Goal: Information Seeking & Learning: Learn about a topic

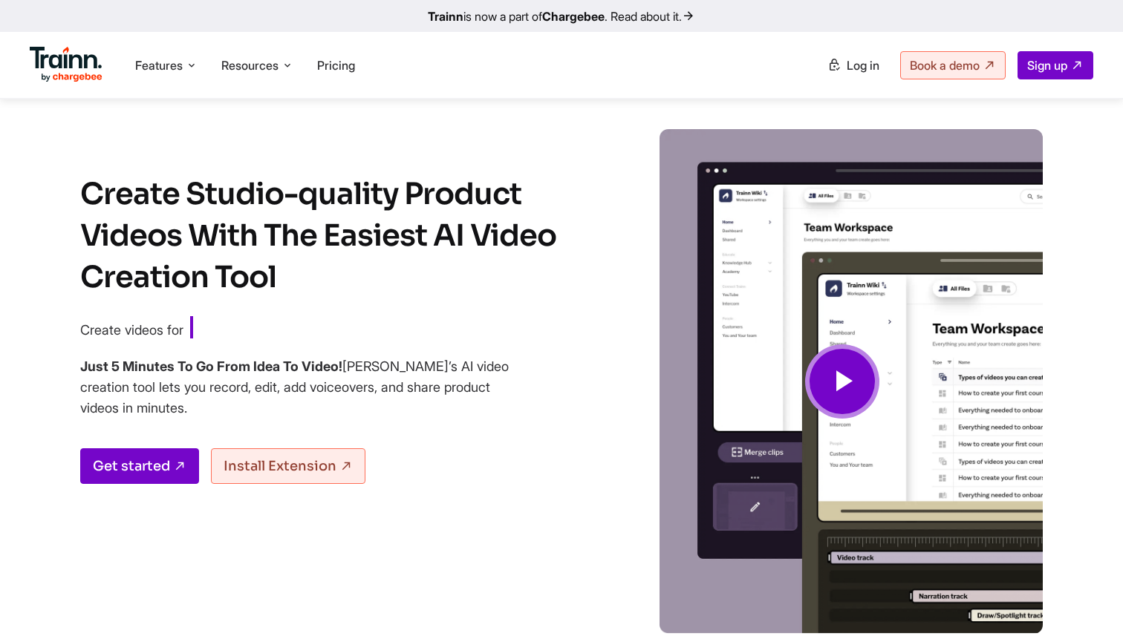
scroll to position [2072, 0]
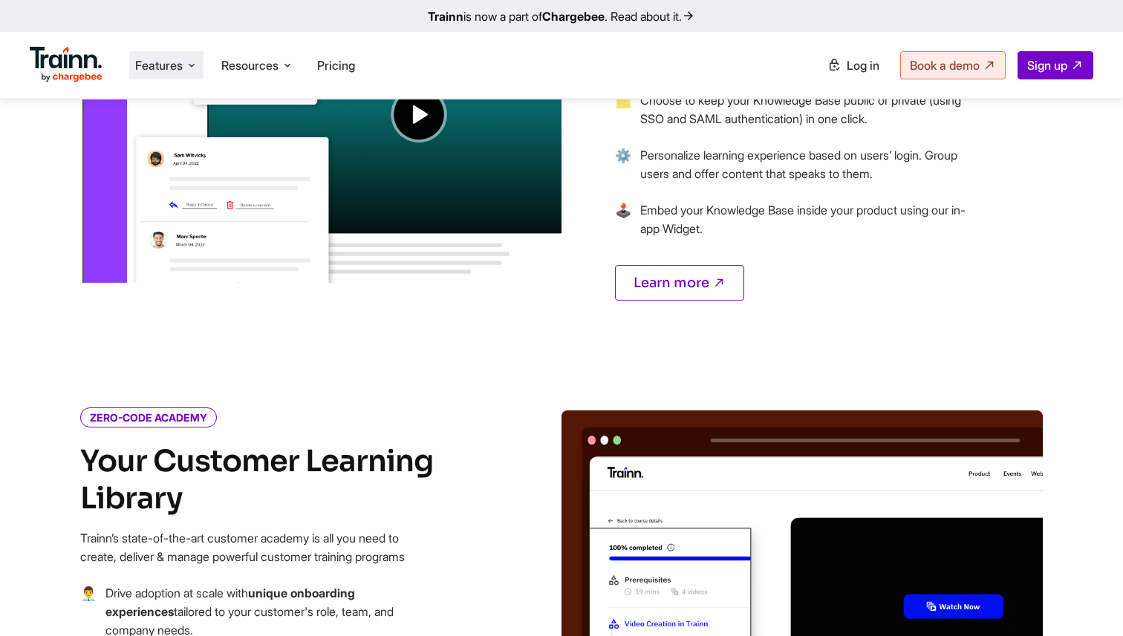
click at [177, 65] on span "Features" at bounding box center [159, 65] width 48 height 16
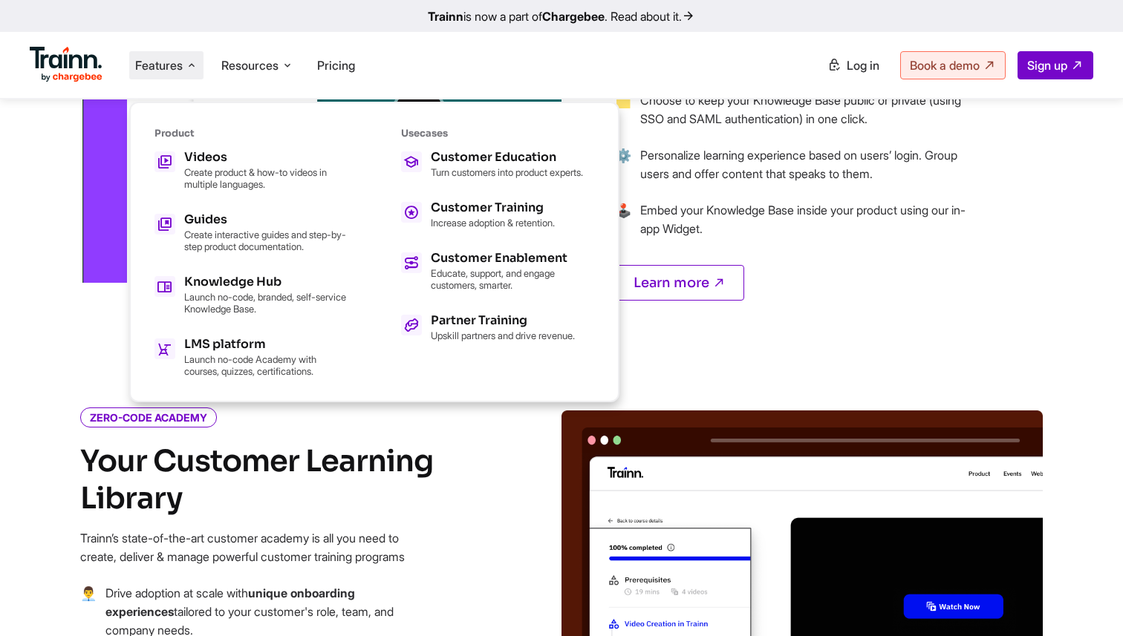
click at [185, 137] on h6 "Product" at bounding box center [250, 133] width 193 height 13
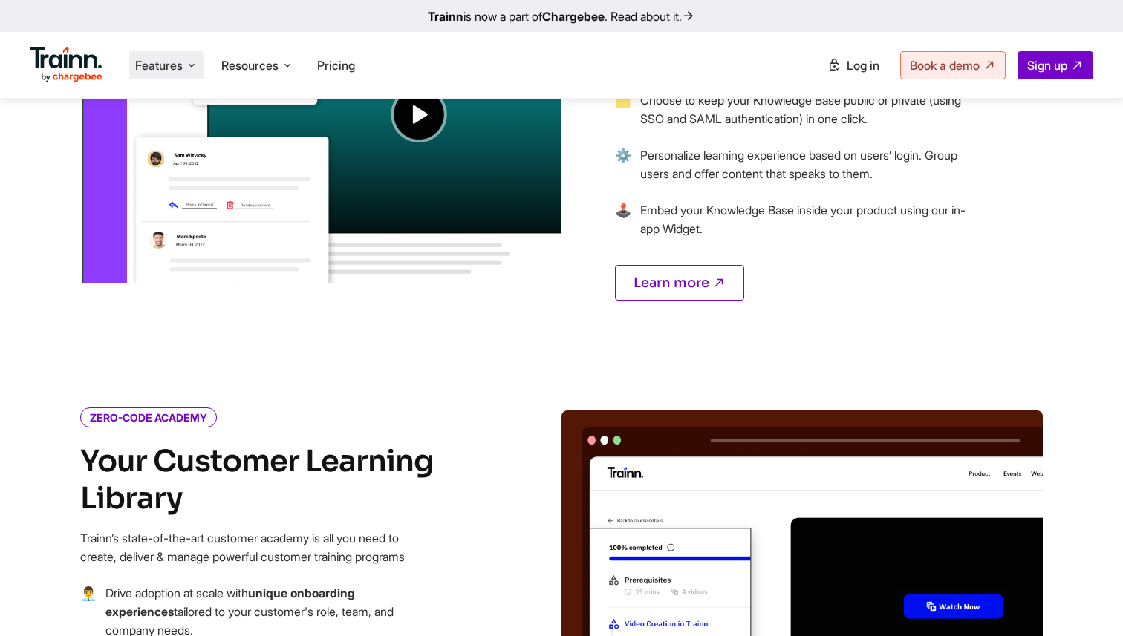
click at [185, 154] on img at bounding box center [320, 81] width 481 height 402
click at [184, 67] on li "Features Product Videos Create product & how-to videos in multiple languages. G…" at bounding box center [166, 65] width 74 height 28
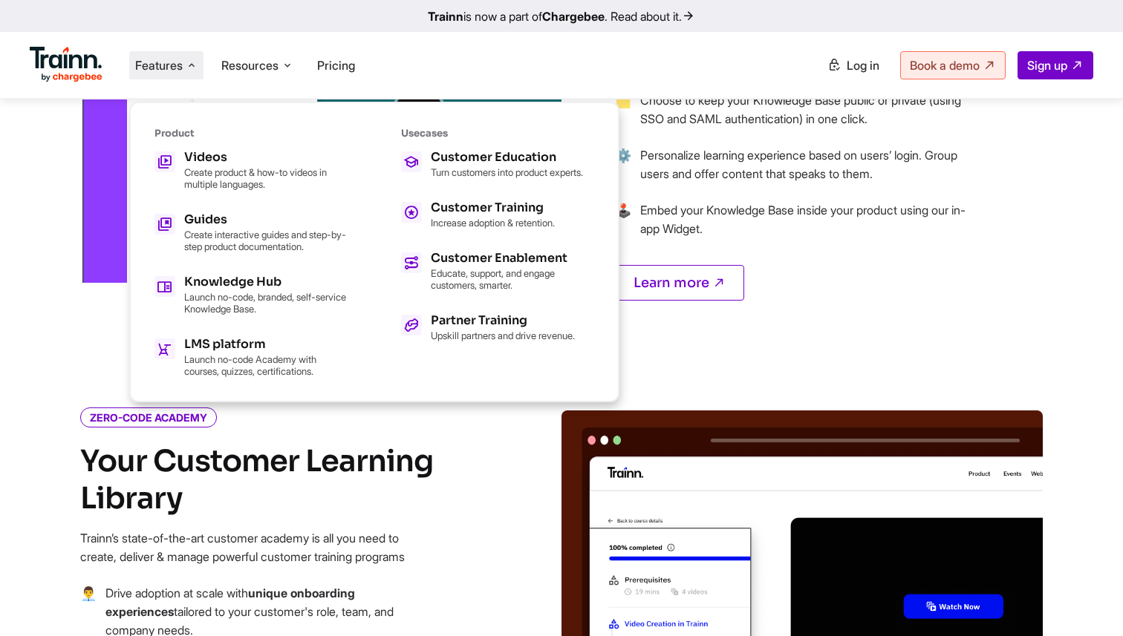
click at [195, 146] on div "Product Videos Create product & how-to videos in multiple languages. Guides Cre…" at bounding box center [250, 252] width 193 height 250
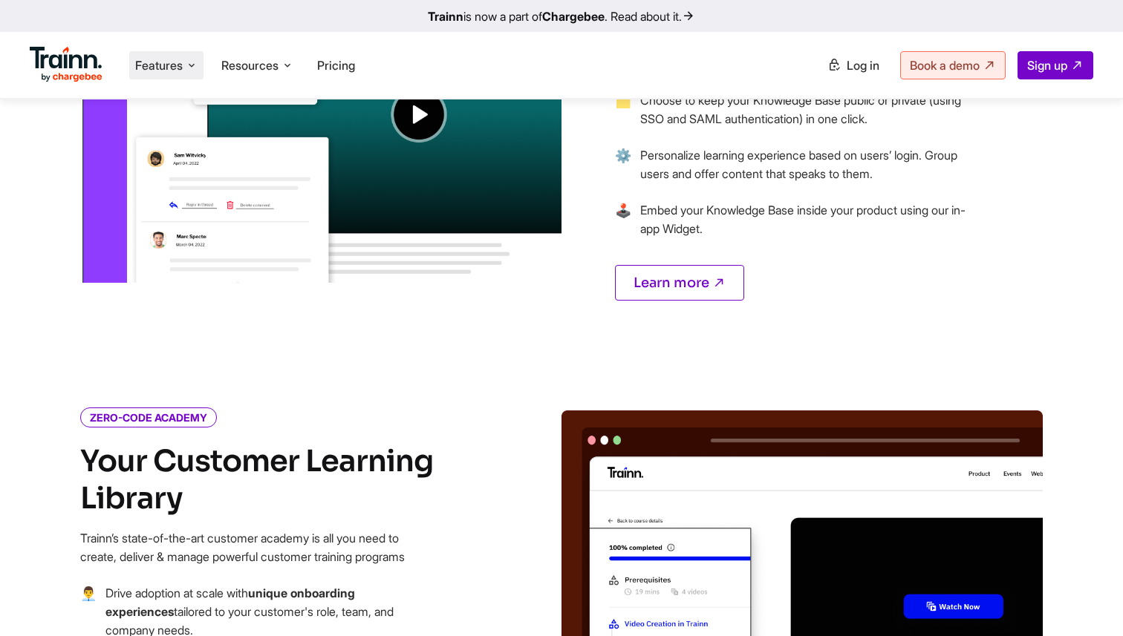
click at [195, 79] on li "Features Product Videos Create product & how-to videos in multiple languages. G…" at bounding box center [166, 65] width 74 height 28
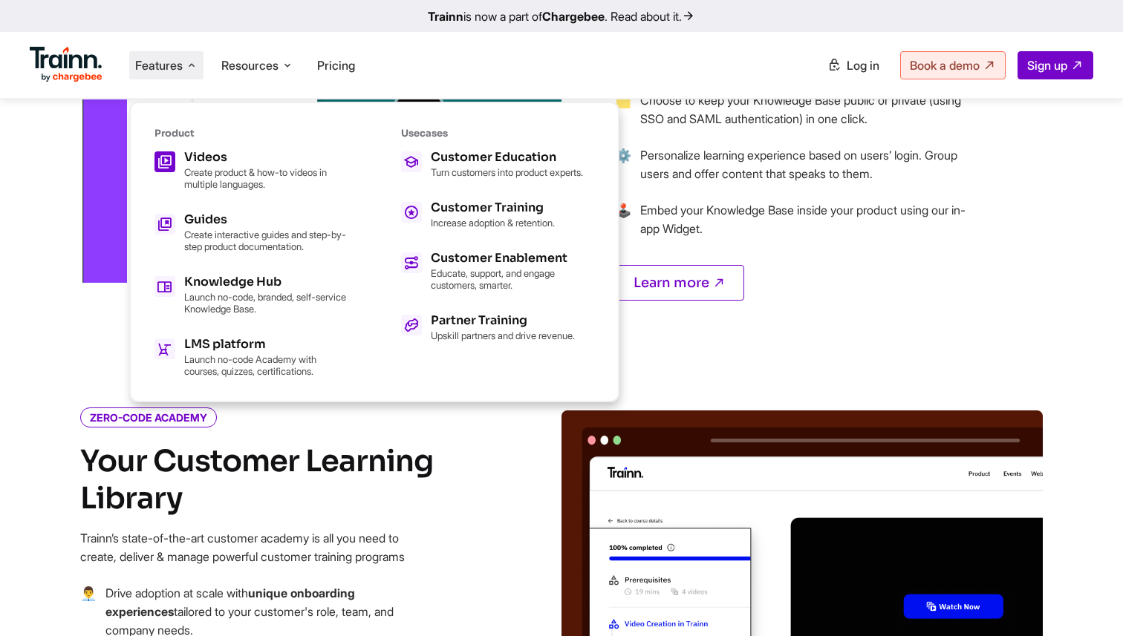
click at [229, 180] on p "Create product & how-to videos in multiple languages." at bounding box center [265, 178] width 163 height 24
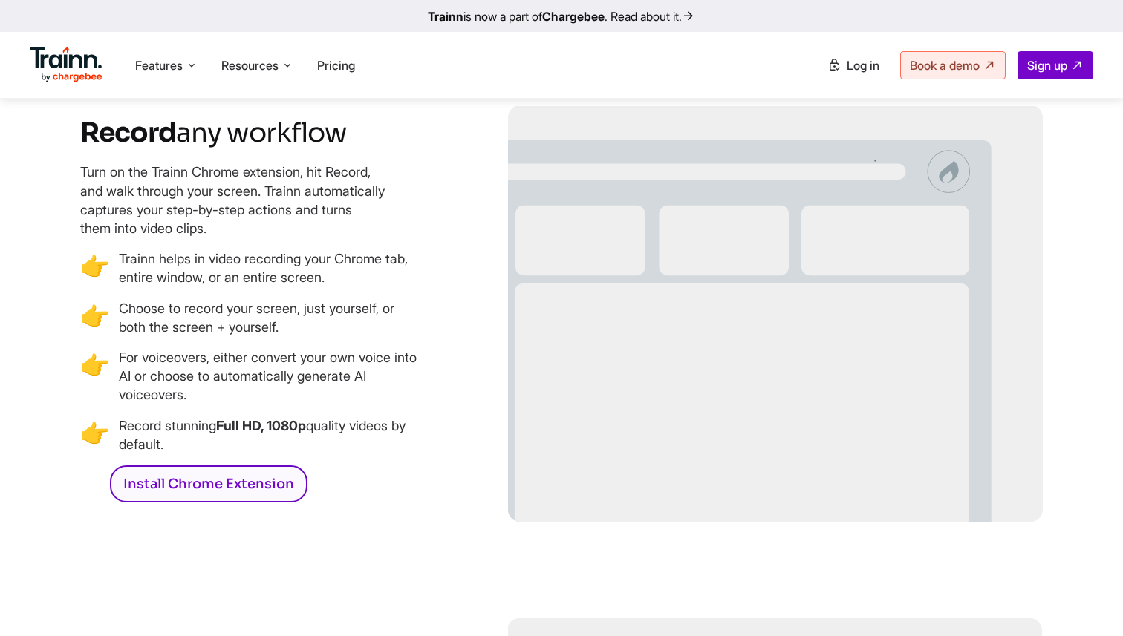
scroll to position [2096, 0]
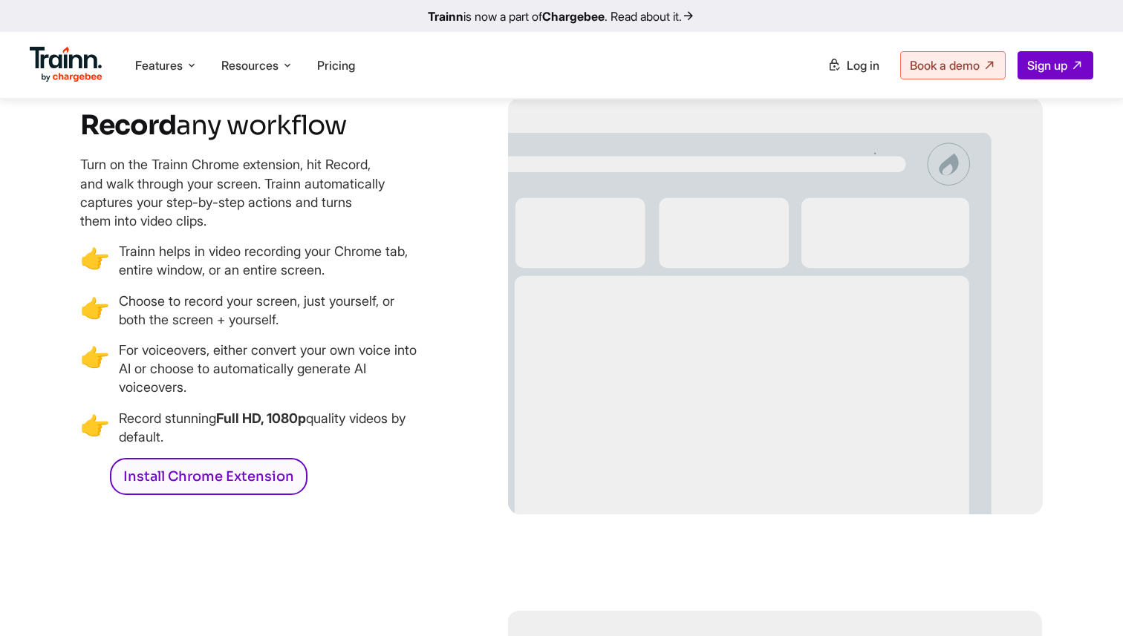
click at [163, 142] on h3 "Record any workflow" at bounding box center [251, 124] width 343 height 33
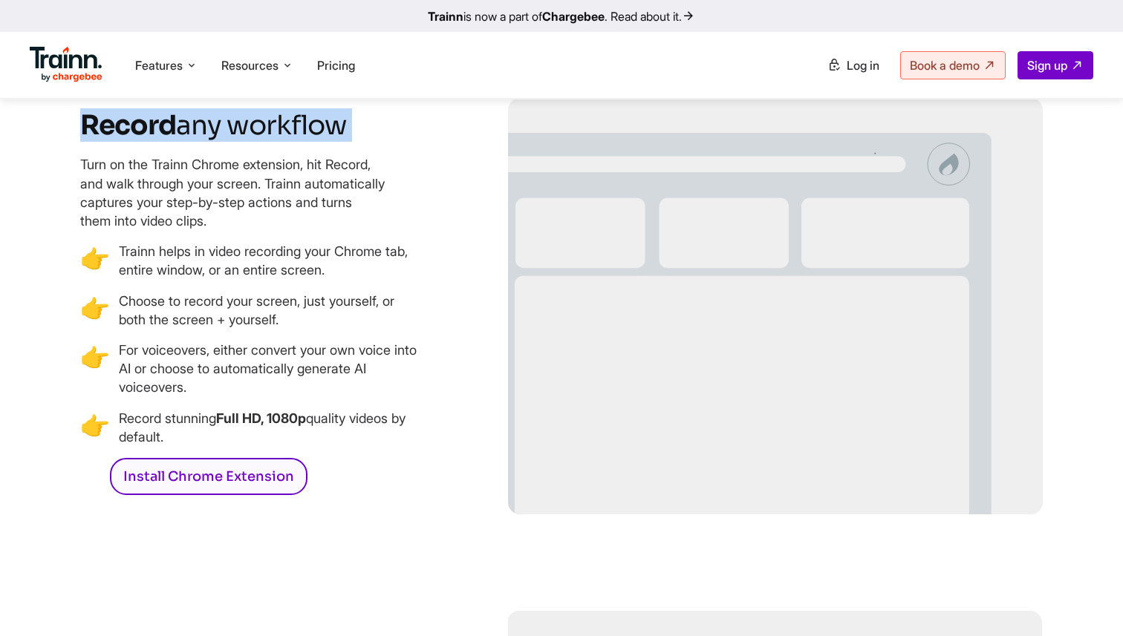
click at [163, 142] on h3 "Record any workflow" at bounding box center [251, 124] width 343 height 33
copy div "Record any workflow"
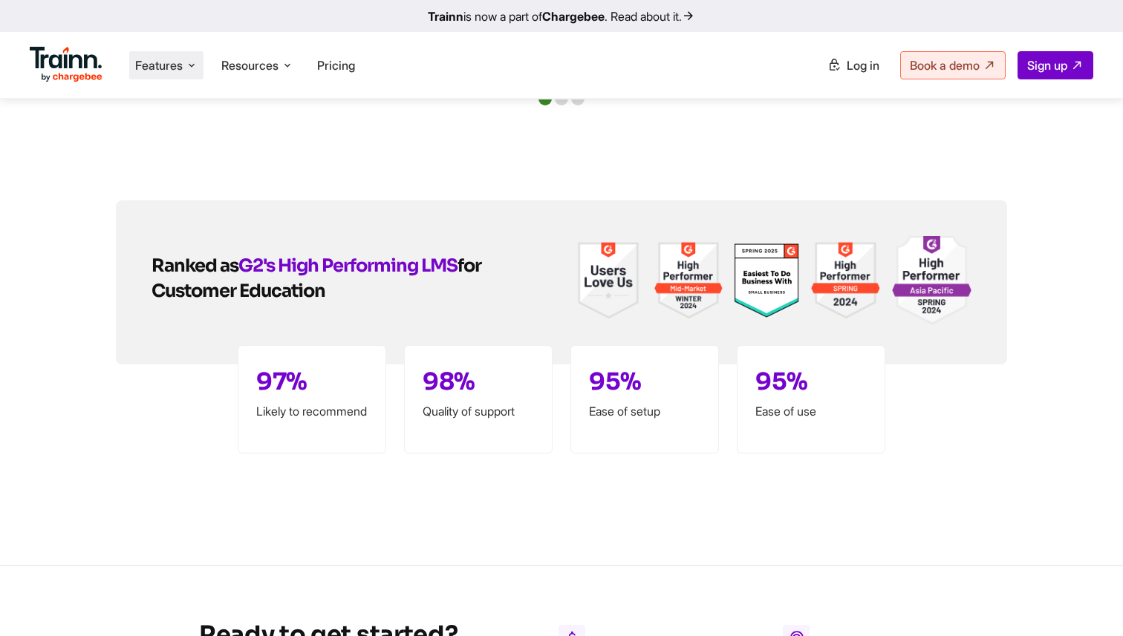
click at [151, 72] on span "Features" at bounding box center [159, 65] width 48 height 16
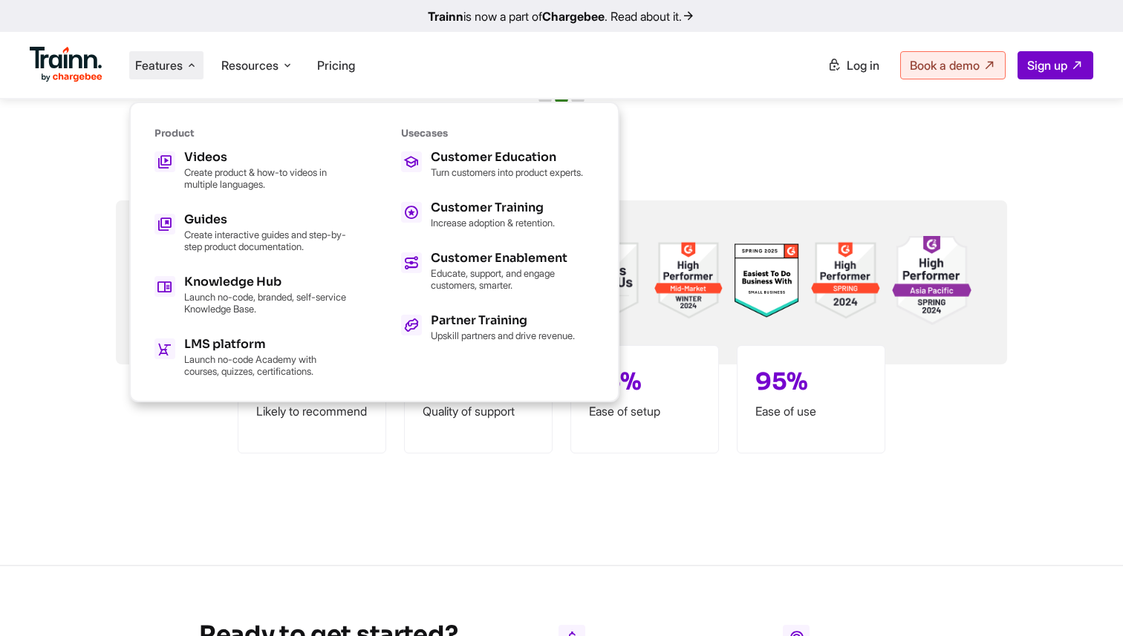
scroll to position [3528, 0]
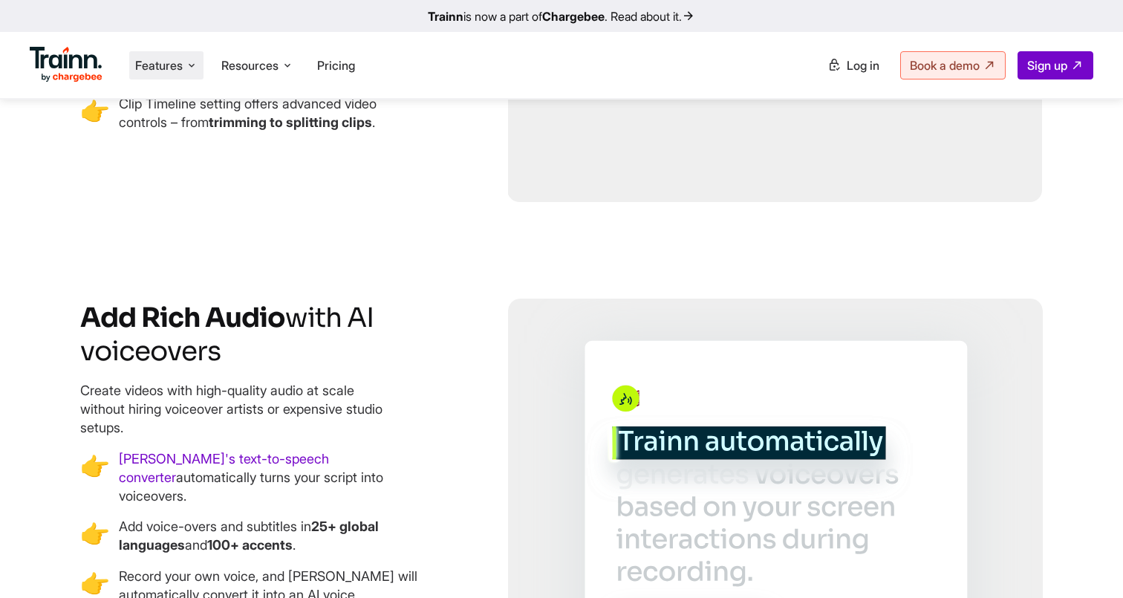
scroll to position [2987, 0]
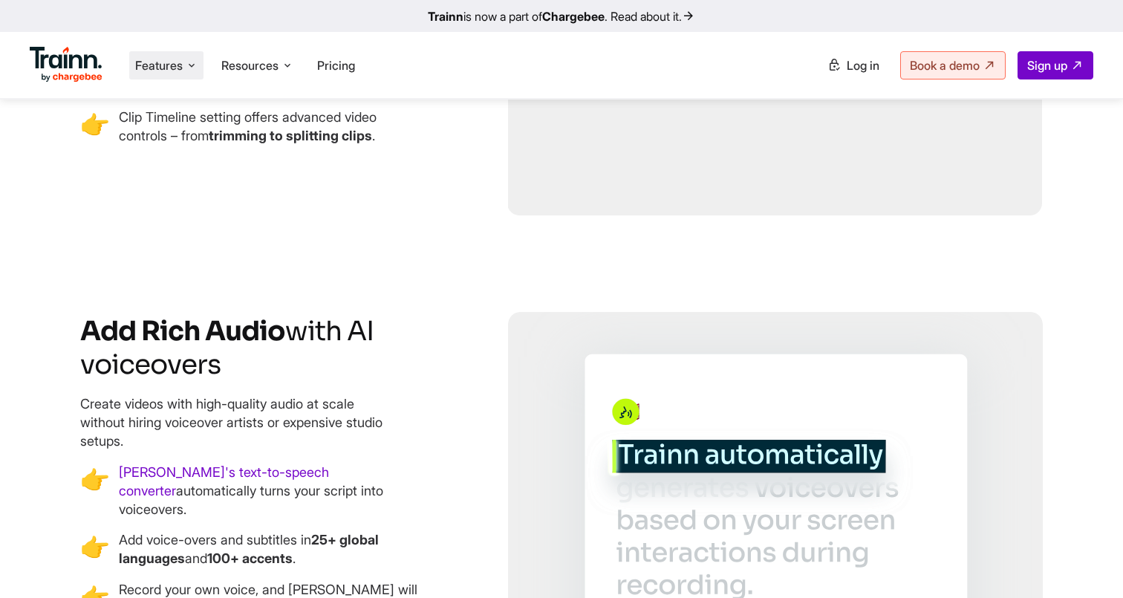
click at [180, 69] on span "Features" at bounding box center [159, 65] width 48 height 16
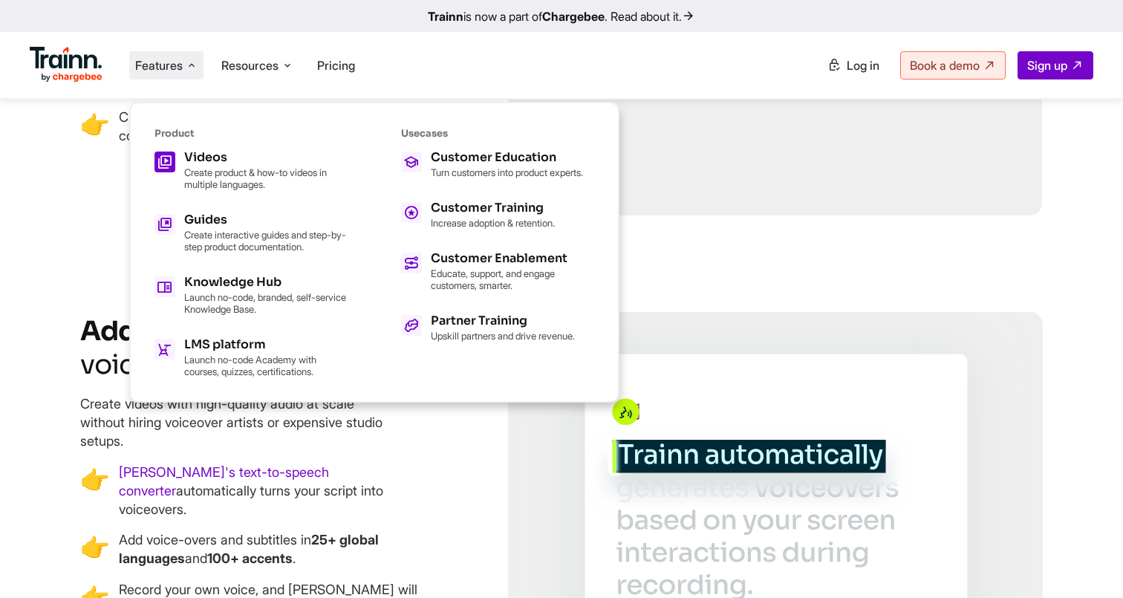
click at [276, 160] on h5 "Videos" at bounding box center [265, 157] width 163 height 12
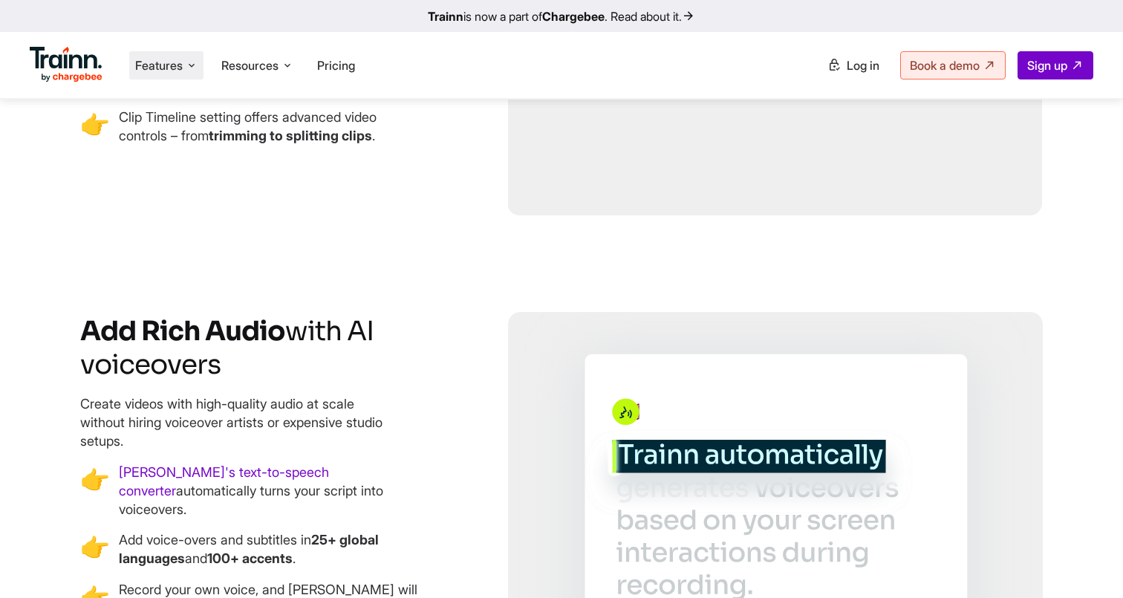
click at [184, 75] on li "Features Product Videos Create product & how-to videos in multiple languages. G…" at bounding box center [166, 65] width 74 height 28
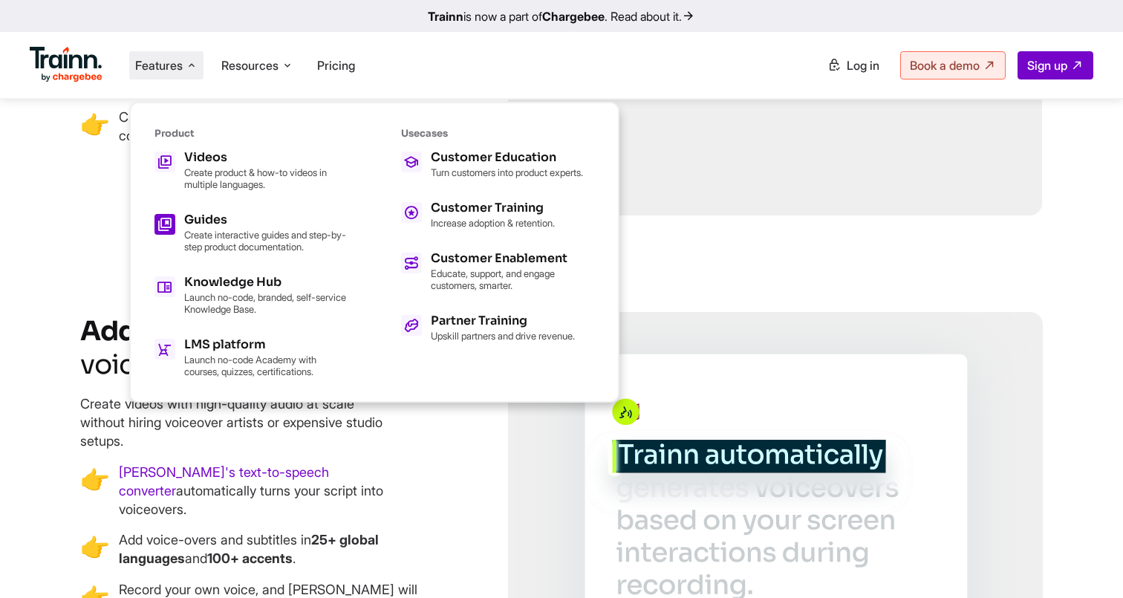
click at [207, 226] on div "Guides Create interactive guides and step-by-step product documentation." at bounding box center [265, 233] width 163 height 39
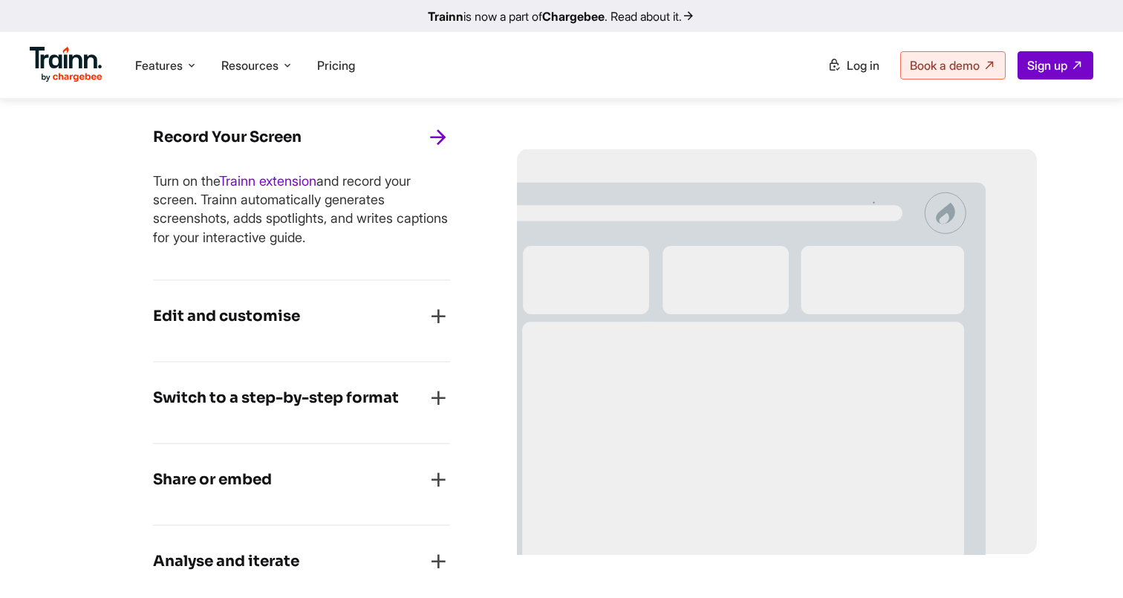
scroll to position [1247, 0]
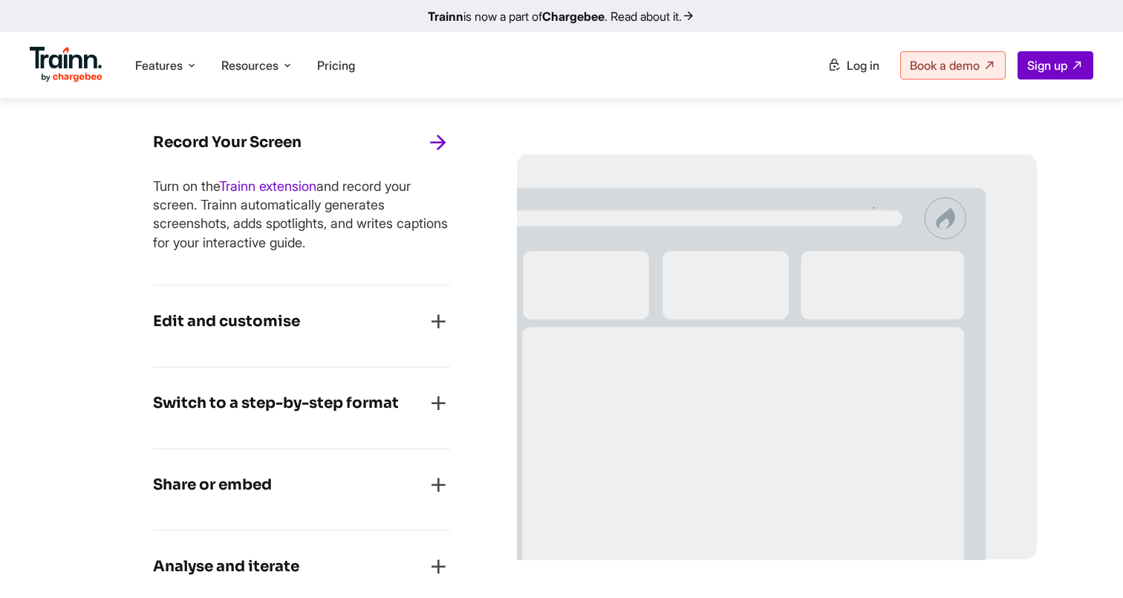
click at [275, 319] on h4 "Edit and customise" at bounding box center [226, 322] width 147 height 24
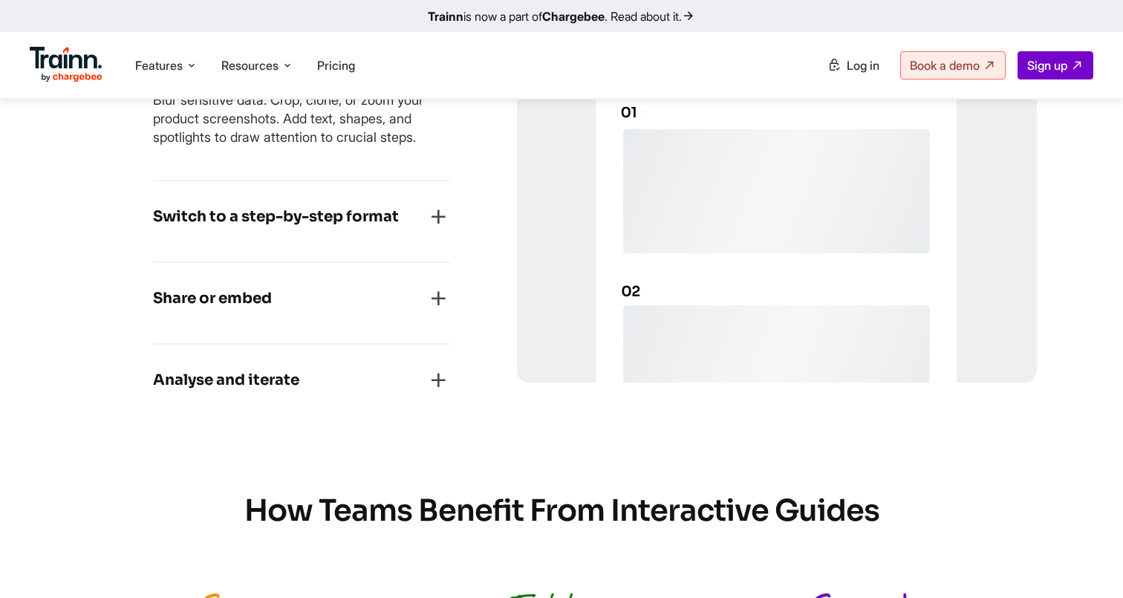
scroll to position [1422, 0]
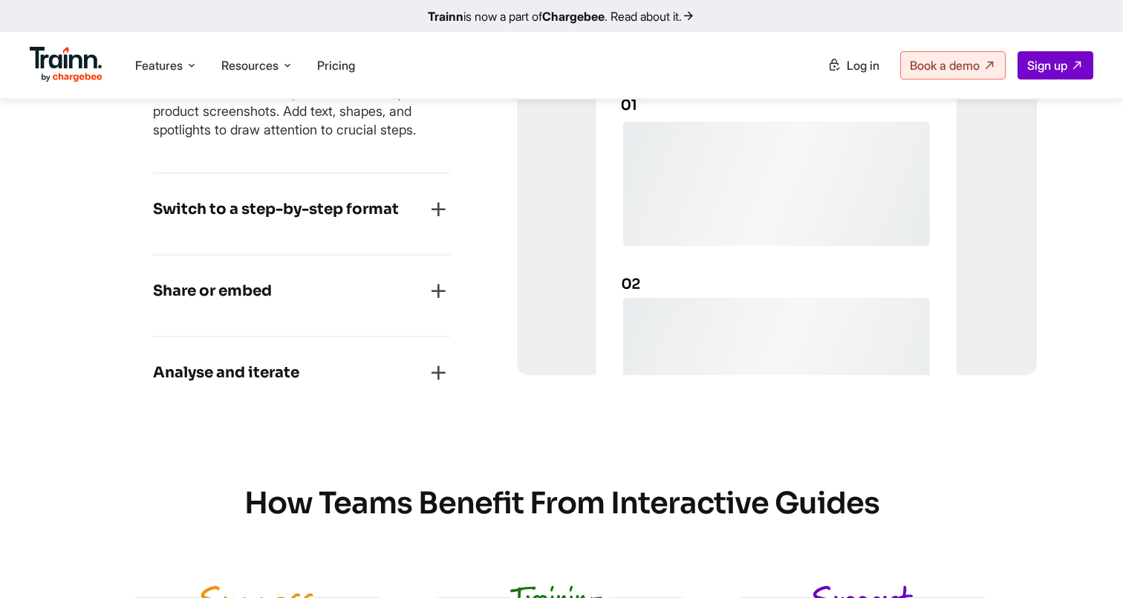
click at [260, 293] on h4 "Share or embed" at bounding box center [212, 291] width 119 height 24
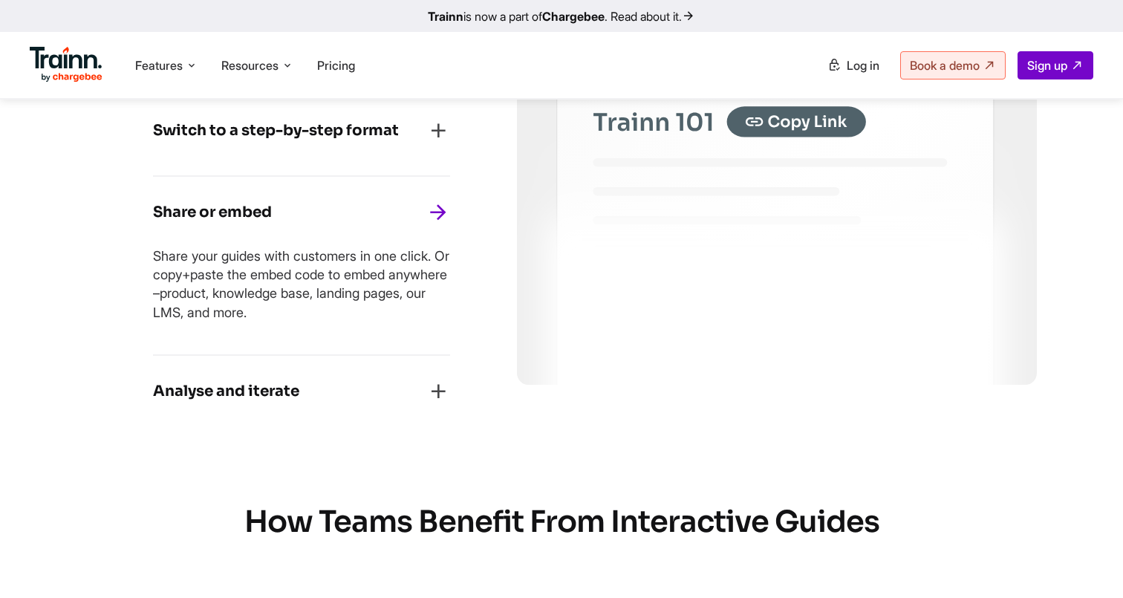
click at [293, 388] on h4 "Analyse and iterate" at bounding box center [226, 391] width 146 height 24
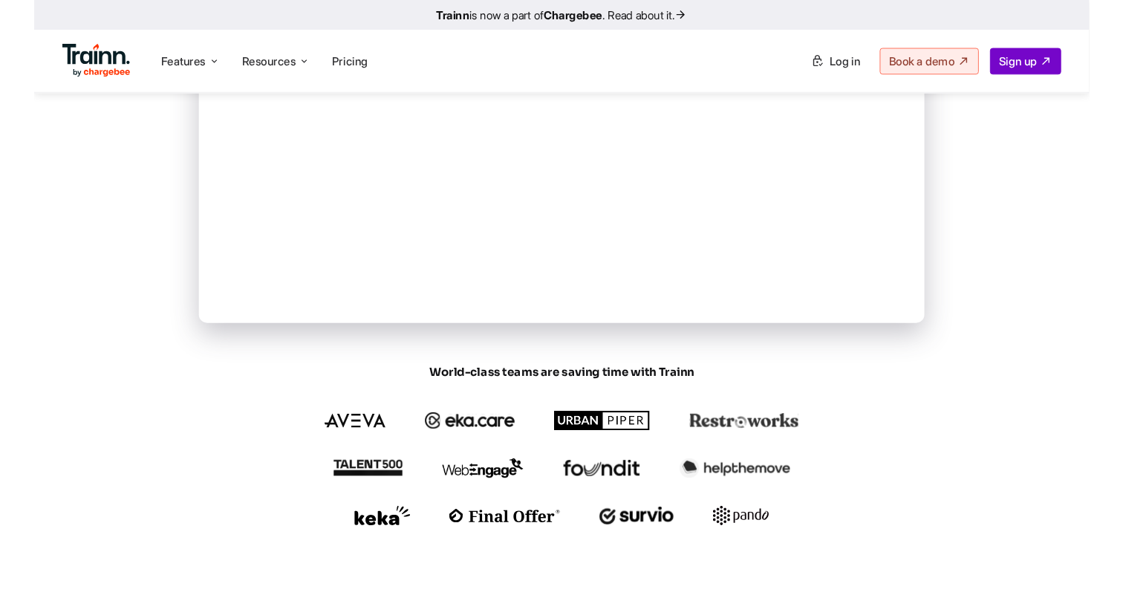
scroll to position [653, 0]
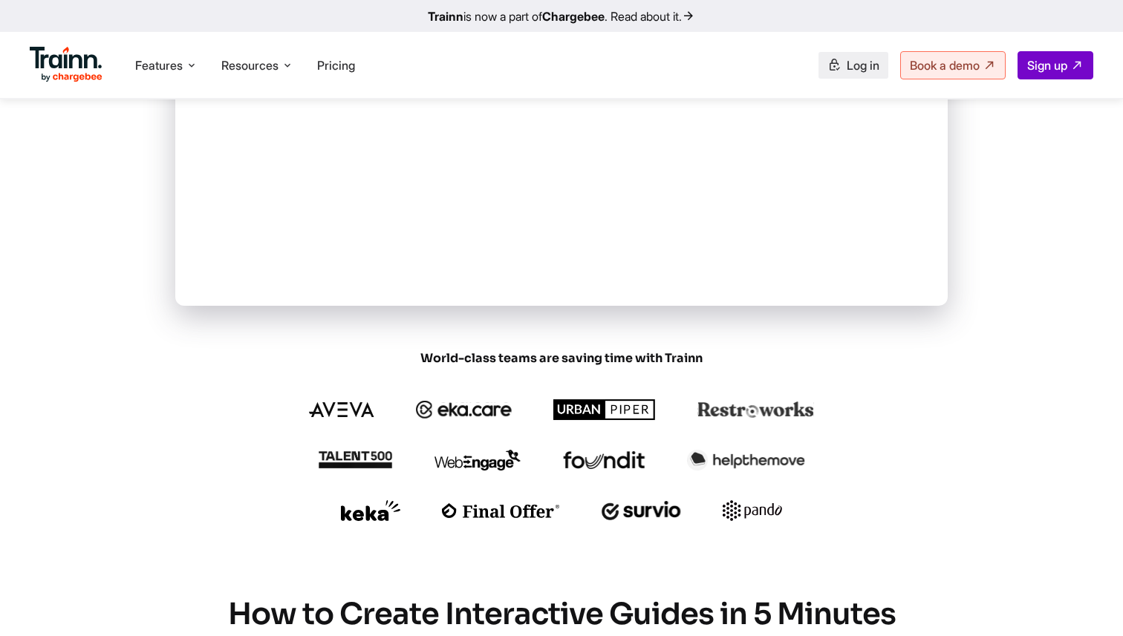
click at [846, 68] on span "Log in" at bounding box center [862, 65] width 33 height 15
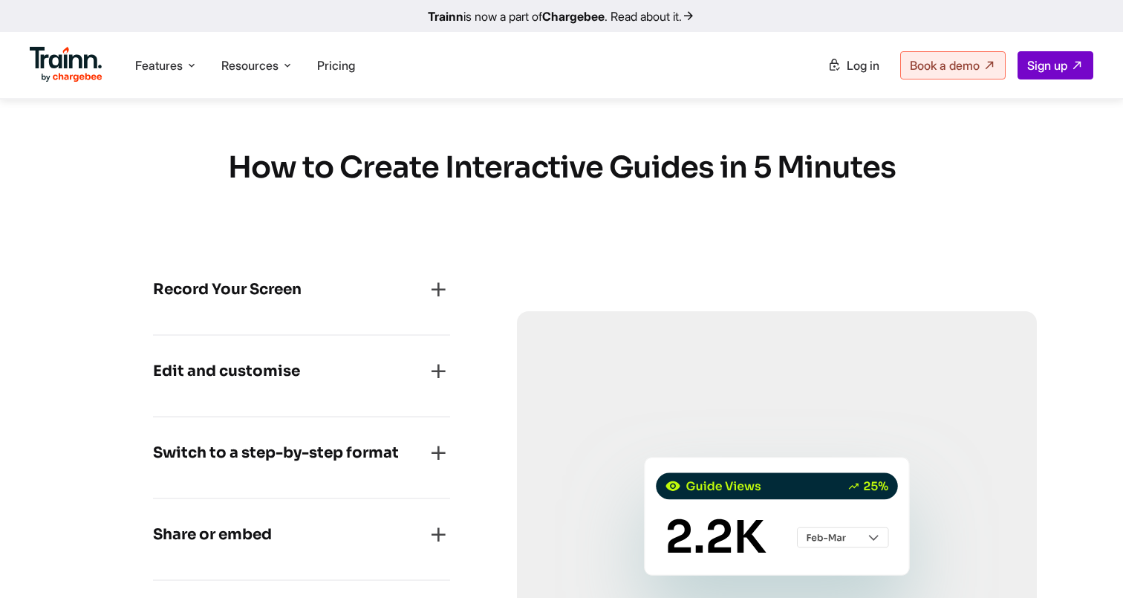
scroll to position [1285, 0]
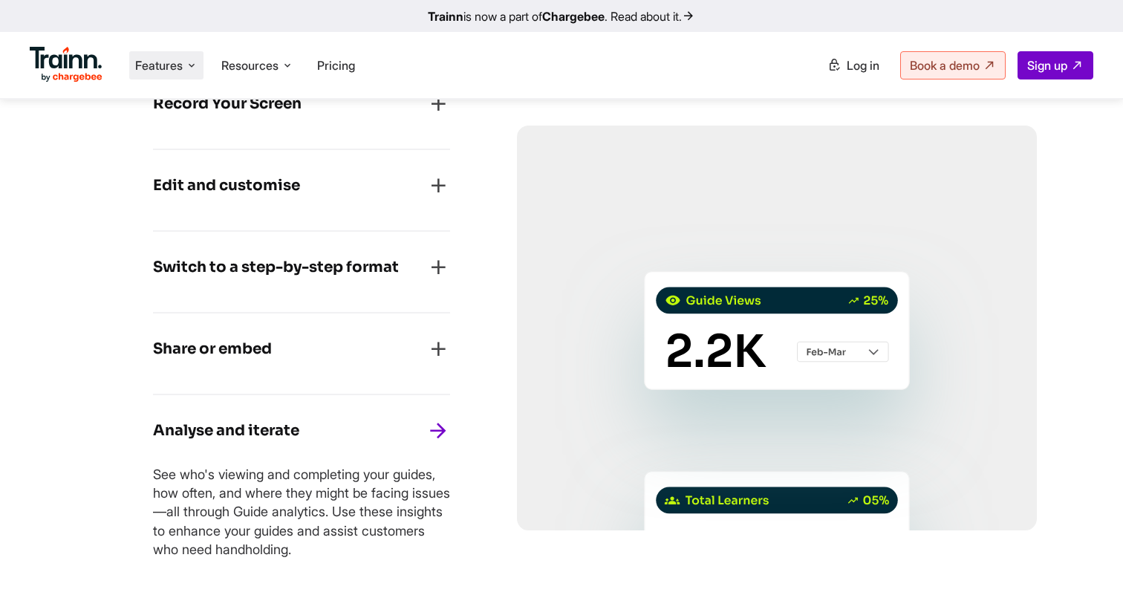
click at [185, 54] on li "Features Product Videos Create product & how-to videos in multiple languages. G…" at bounding box center [166, 65] width 74 height 28
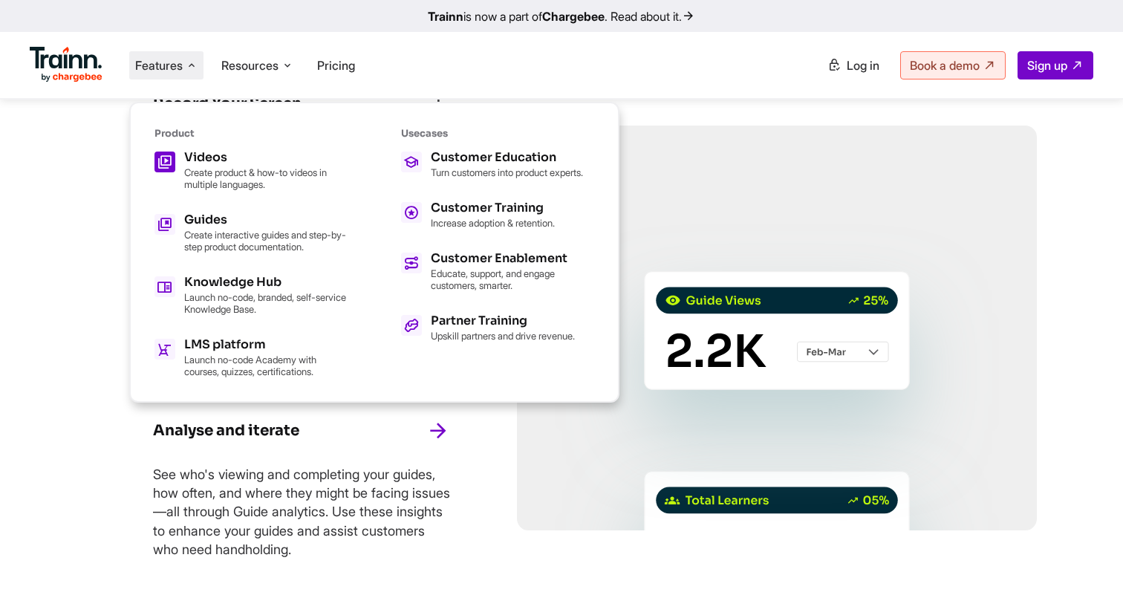
click at [199, 174] on p "Create product & how-to videos in multiple languages." at bounding box center [265, 178] width 163 height 24
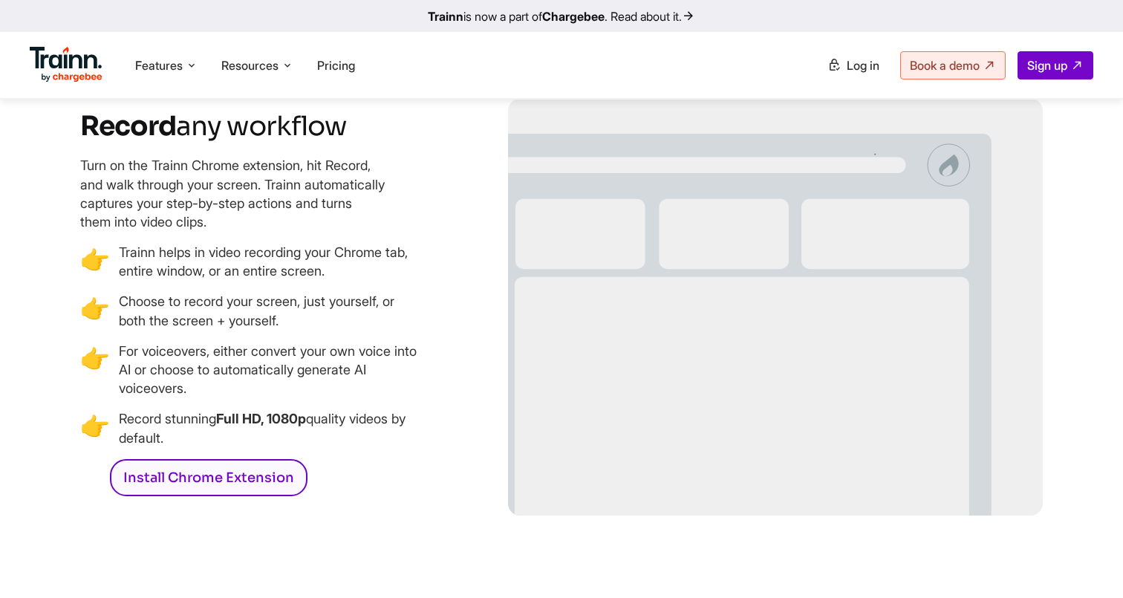
scroll to position [1454, 0]
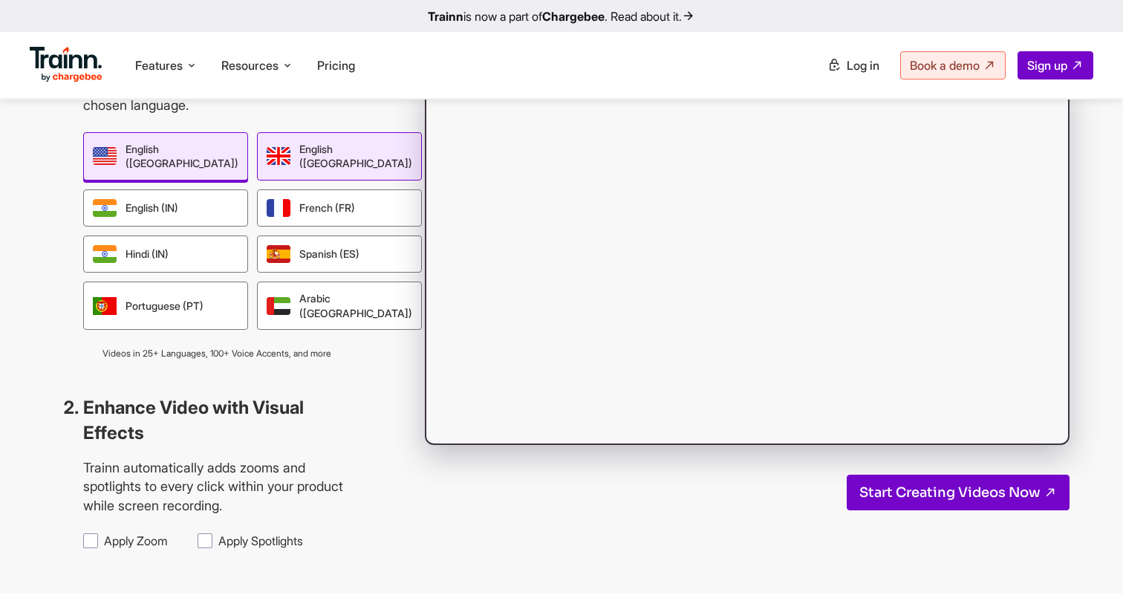
click at [273, 138] on div "English (UK)" at bounding box center [339, 156] width 165 height 48
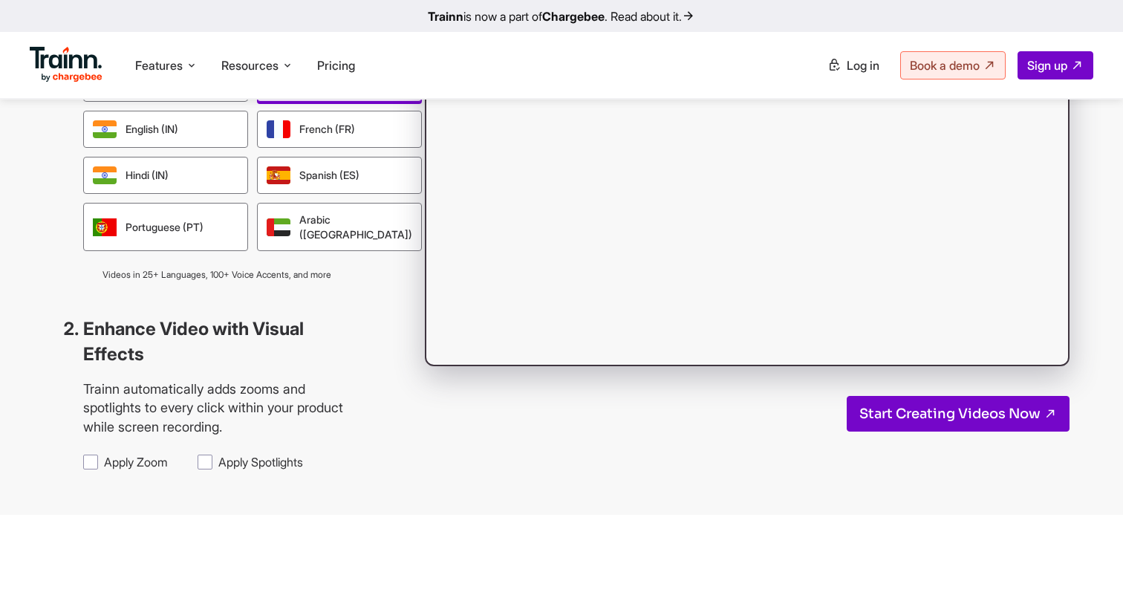
scroll to position [1536, 0]
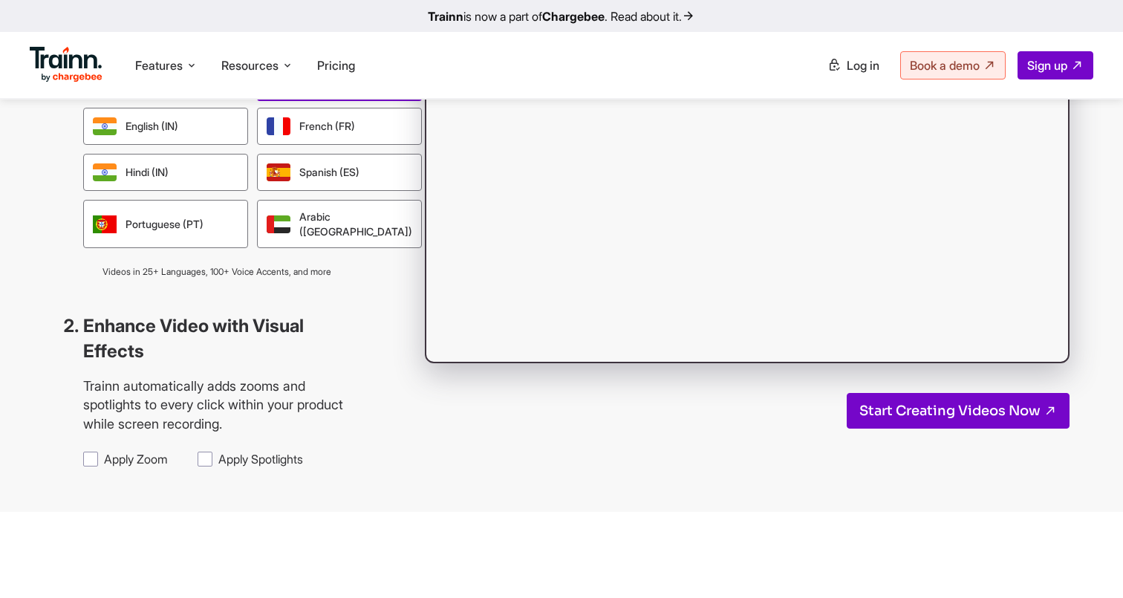
click at [125, 454] on span "Apply Zoom" at bounding box center [136, 459] width 64 height 16
click at [104, 451] on input "Apply Zoom" at bounding box center [103, 450] width 1 height 1
checkbox input "true"
click at [222, 451] on span "Apply Spotlights" at bounding box center [260, 459] width 85 height 16
click at [218, 450] on input "Apply Spotlights" at bounding box center [218, 450] width 1 height 1
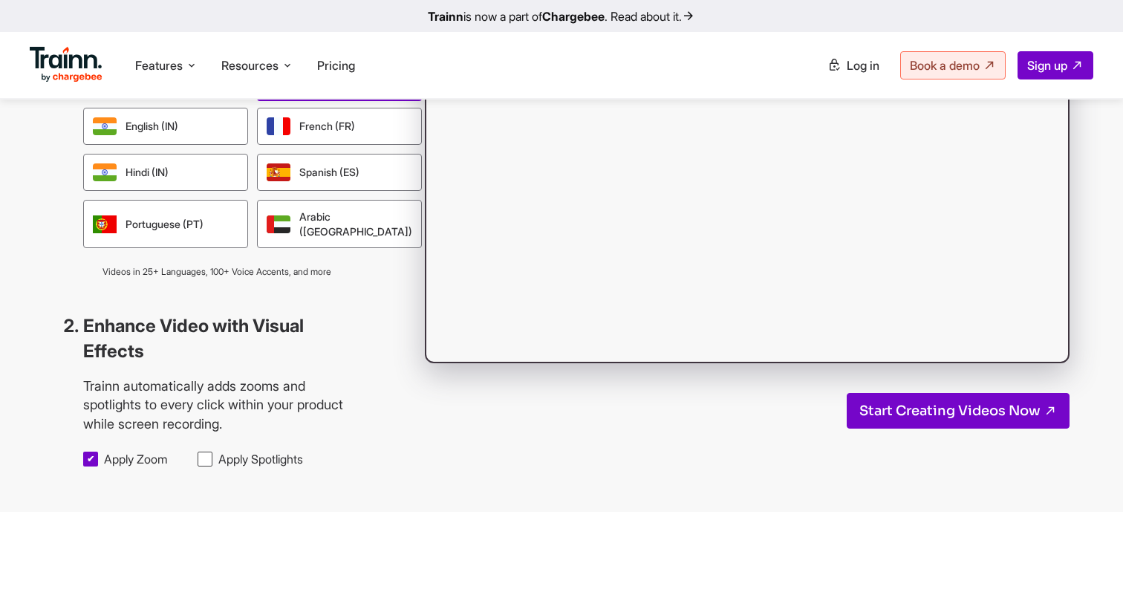
checkbox input "true"
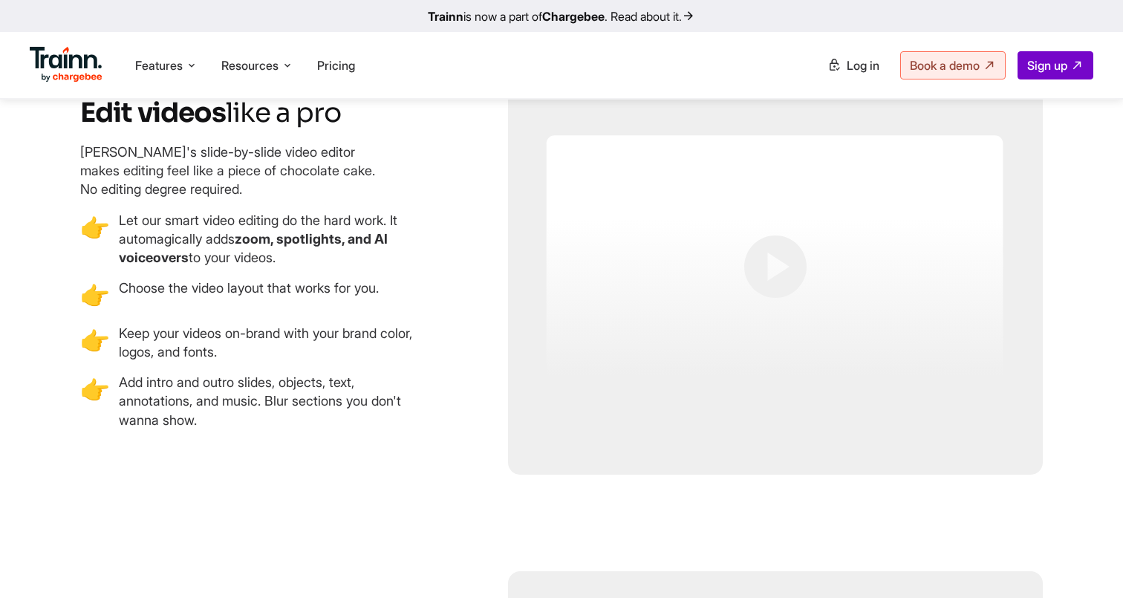
scroll to position [3079, 0]
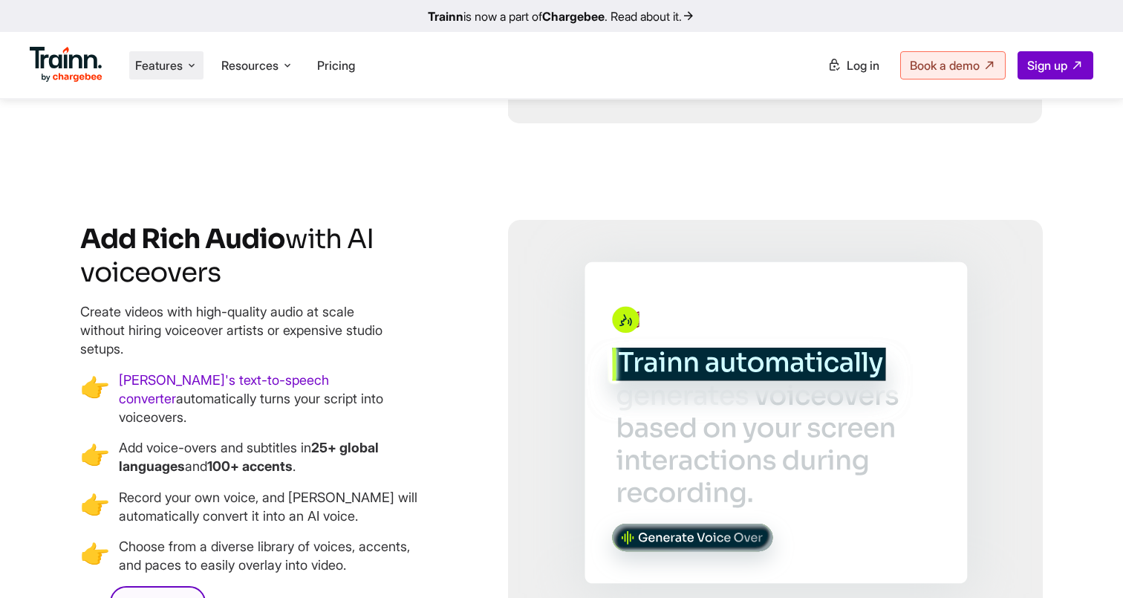
click at [171, 68] on span "Features" at bounding box center [159, 65] width 48 height 16
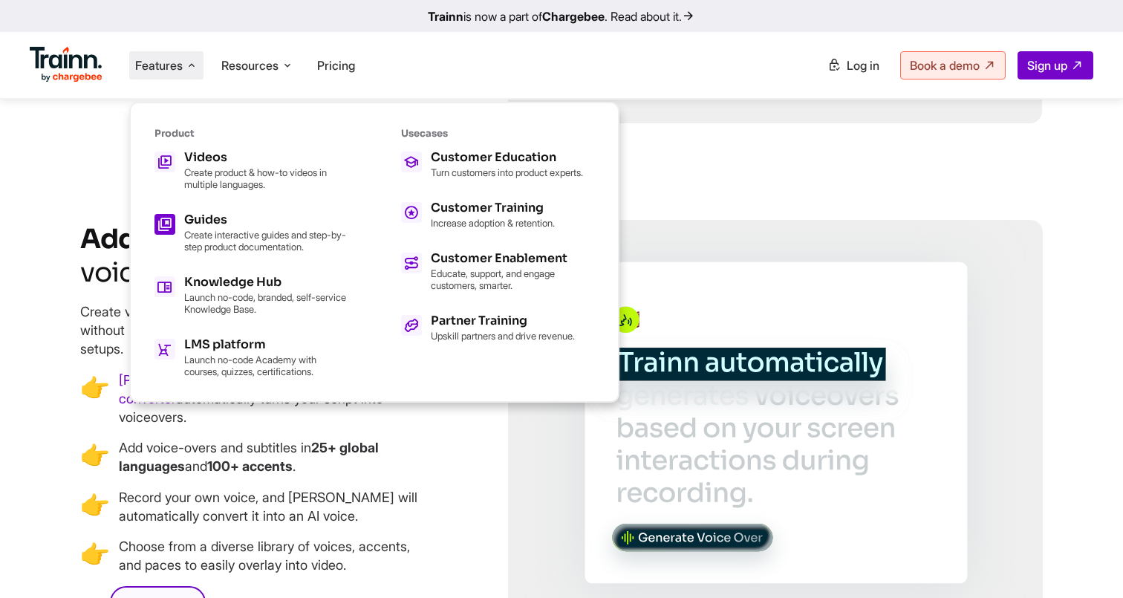
click at [196, 223] on h5 "Guides" at bounding box center [265, 220] width 163 height 12
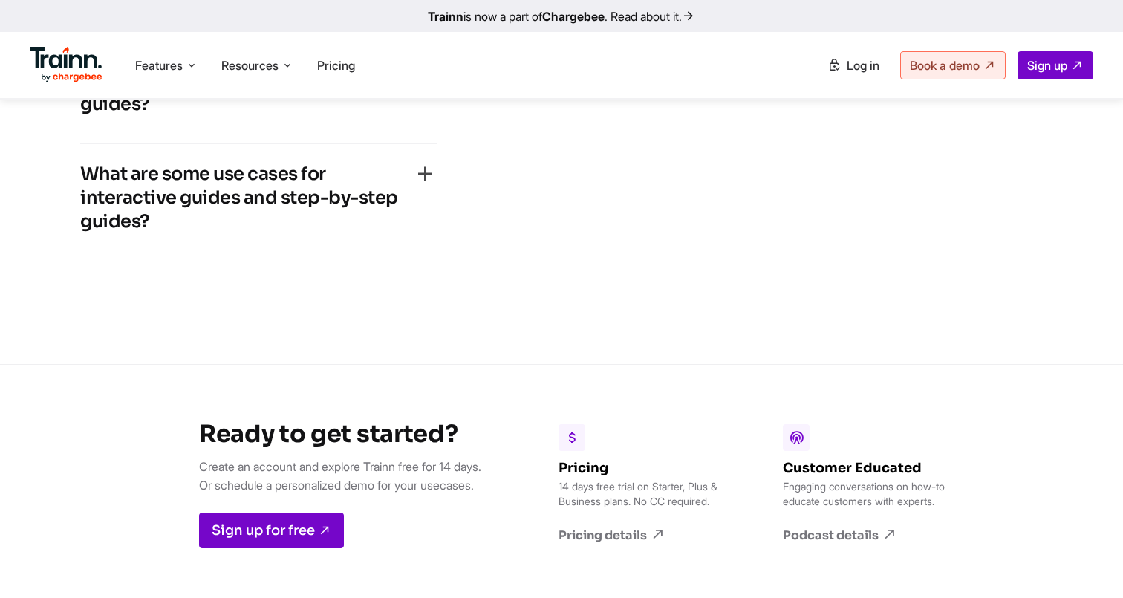
scroll to position [3928, 0]
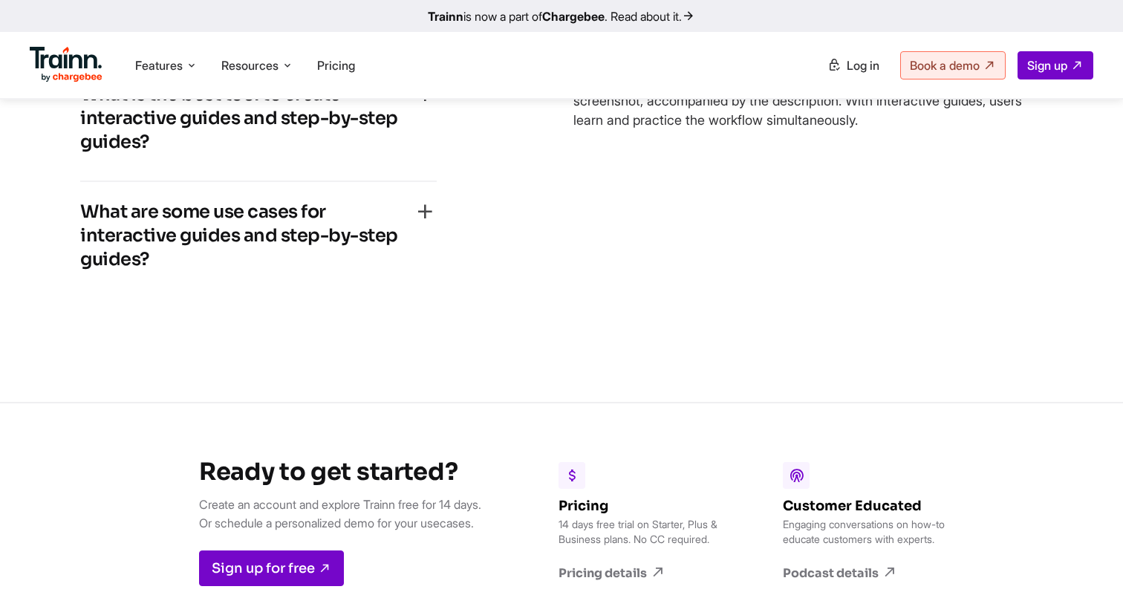
click at [379, 250] on h4 "What are some use cases for interactive guides and step-by-step guides?" at bounding box center [246, 235] width 333 height 71
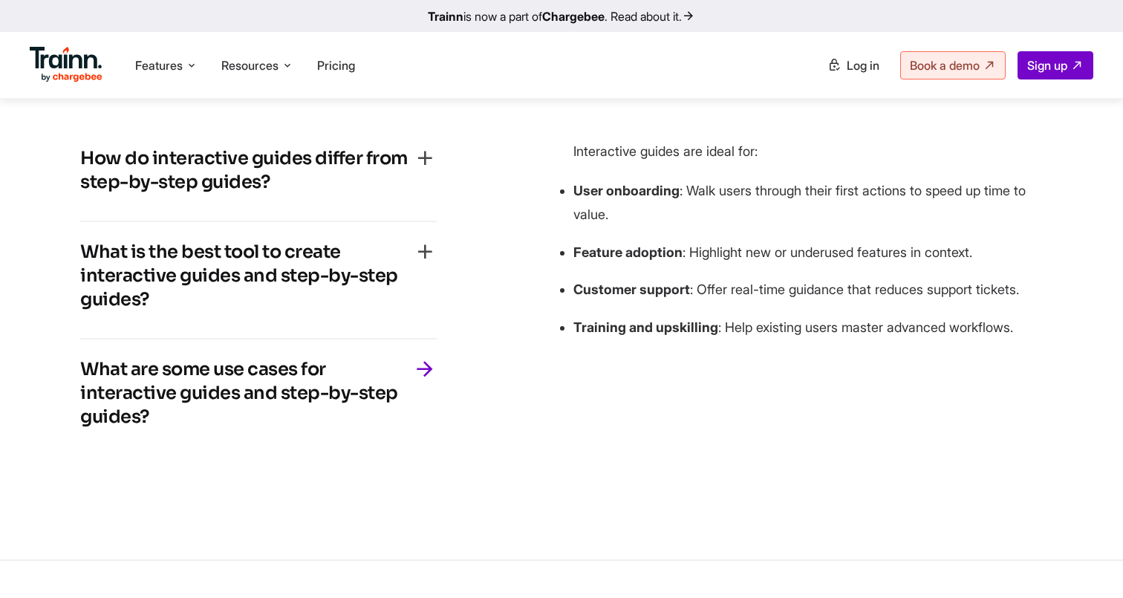
scroll to position [3770, 0]
click at [310, 186] on h4 "How do interactive guides differ from step-by-step guides?" at bounding box center [246, 171] width 333 height 48
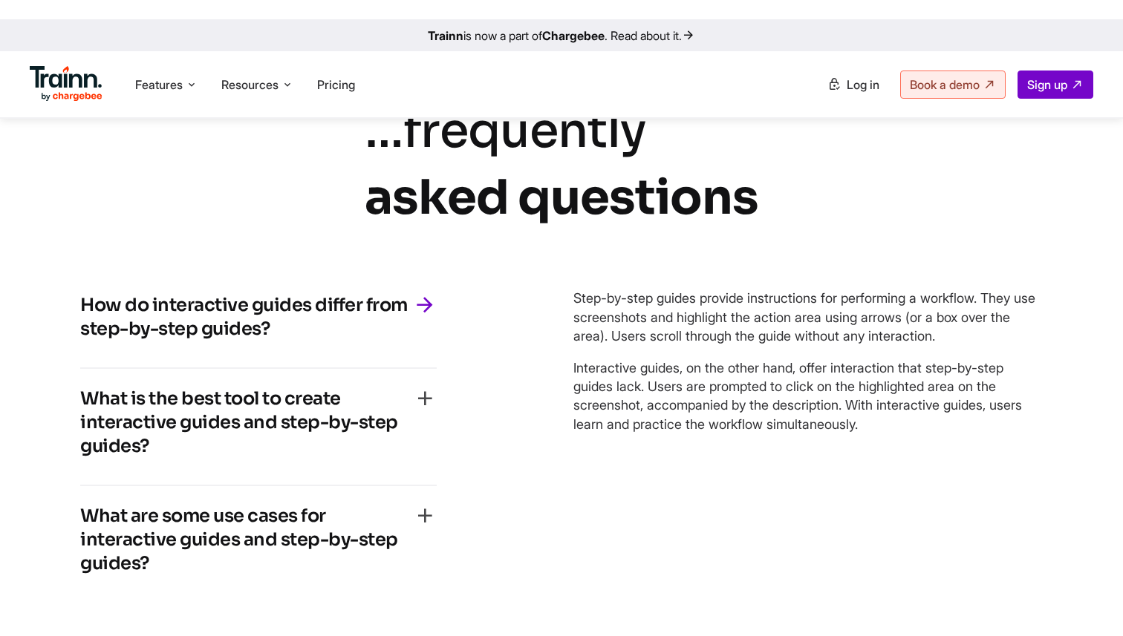
scroll to position [3609, 0]
